Goal: Task Accomplishment & Management: Use online tool/utility

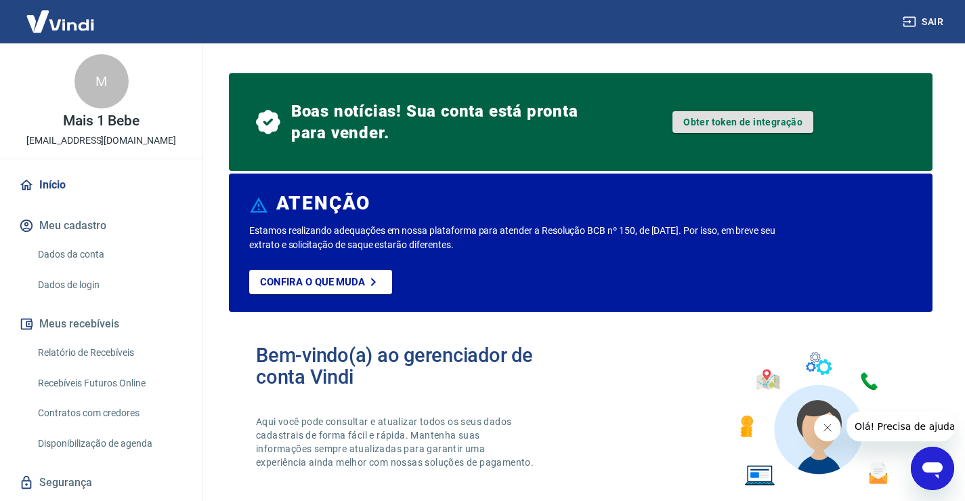
click at [715, 117] on link "Obter token de integração" at bounding box center [743, 122] width 141 height 22
